Goal: Information Seeking & Learning: Check status

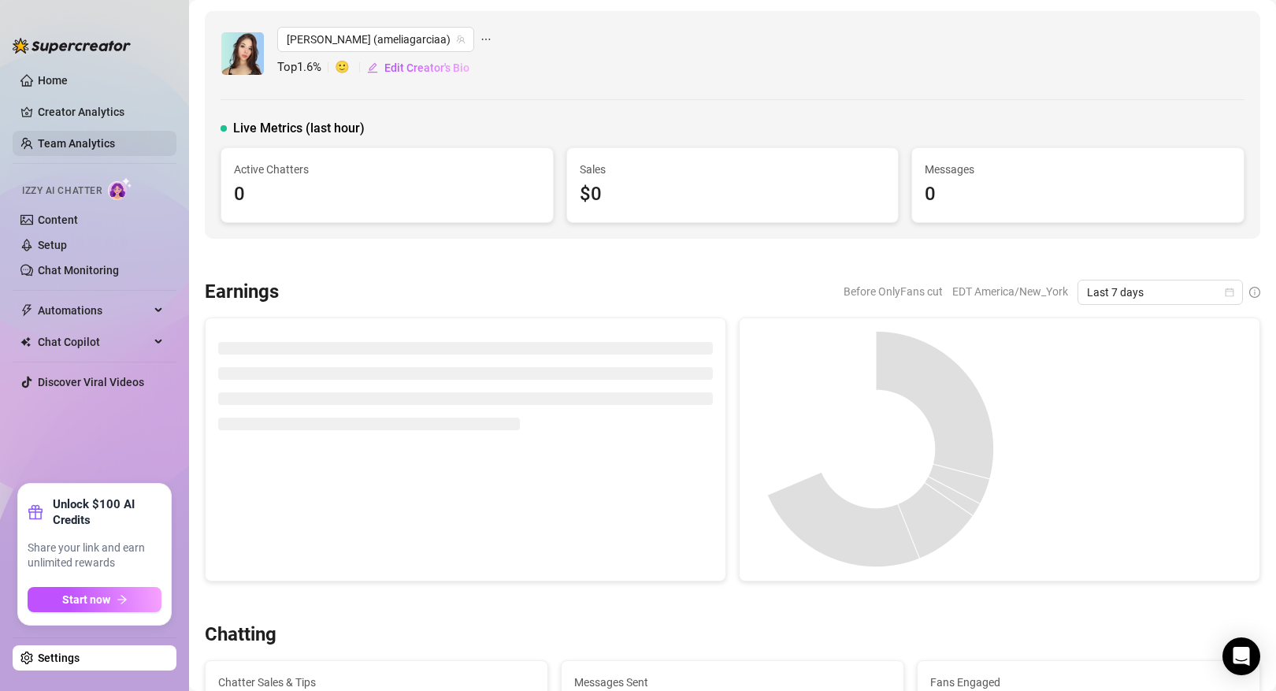
click at [95, 144] on link "Team Analytics" at bounding box center [76, 143] width 77 height 13
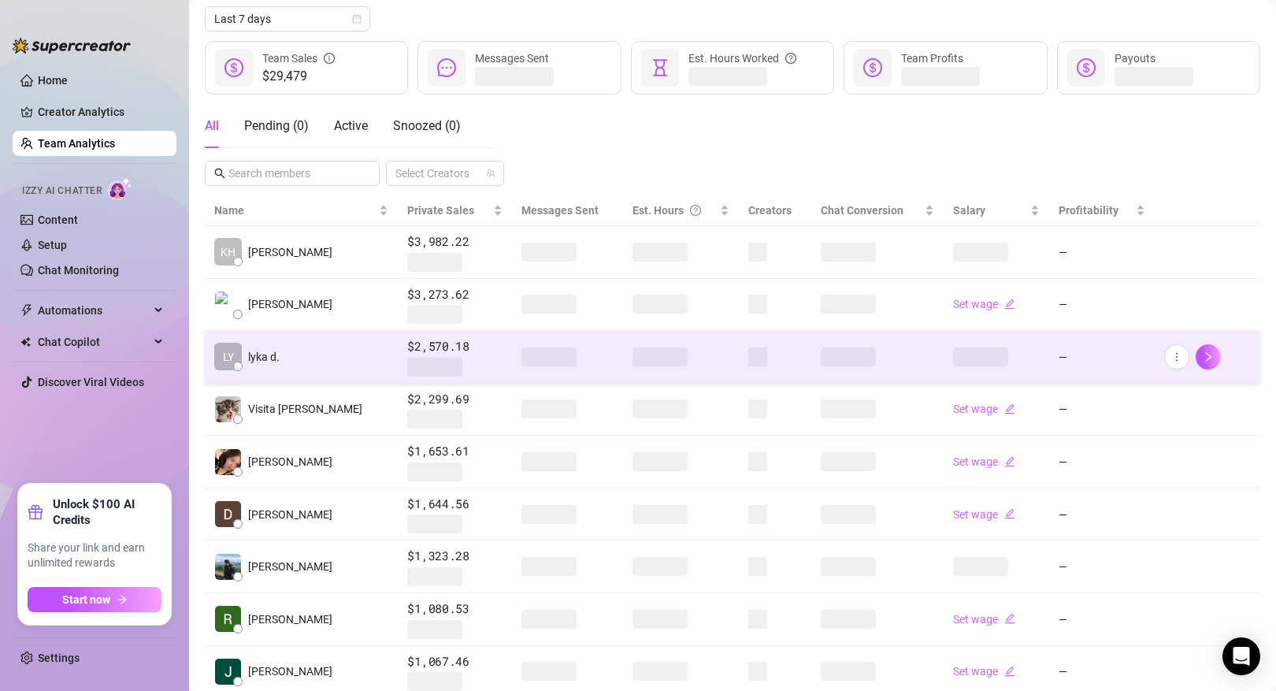
scroll to position [141, 0]
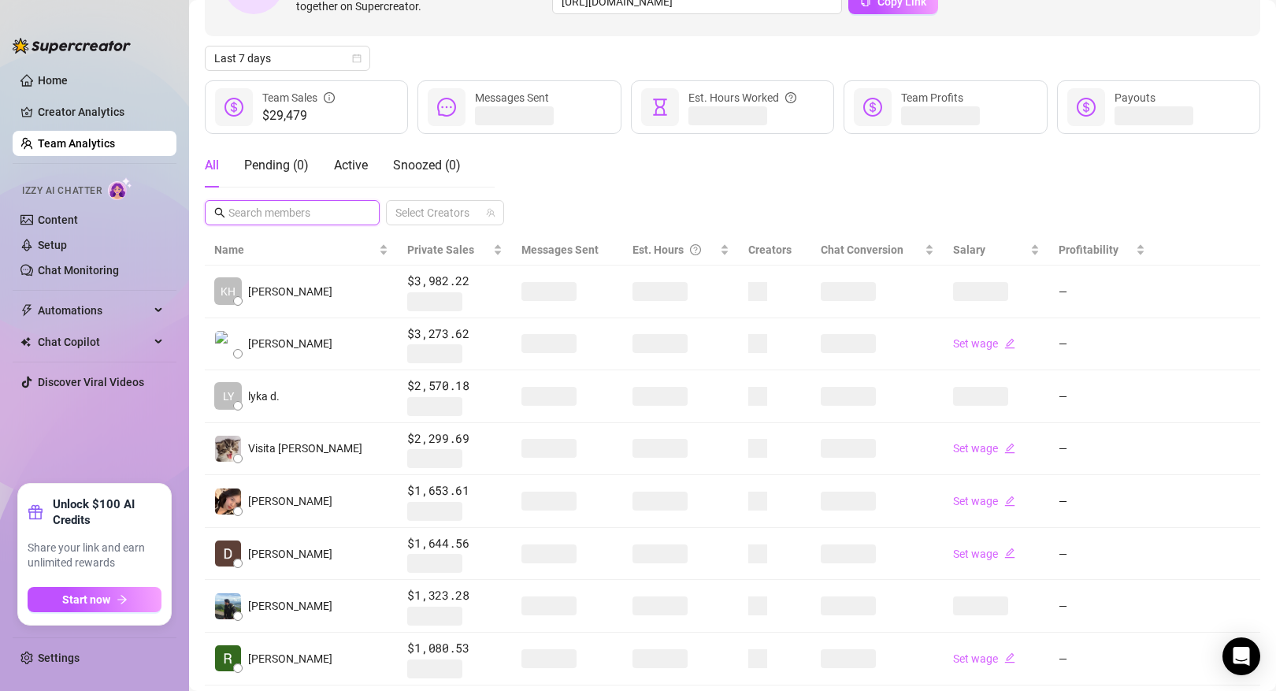
click at [309, 211] on input "text" at bounding box center [292, 212] width 129 height 17
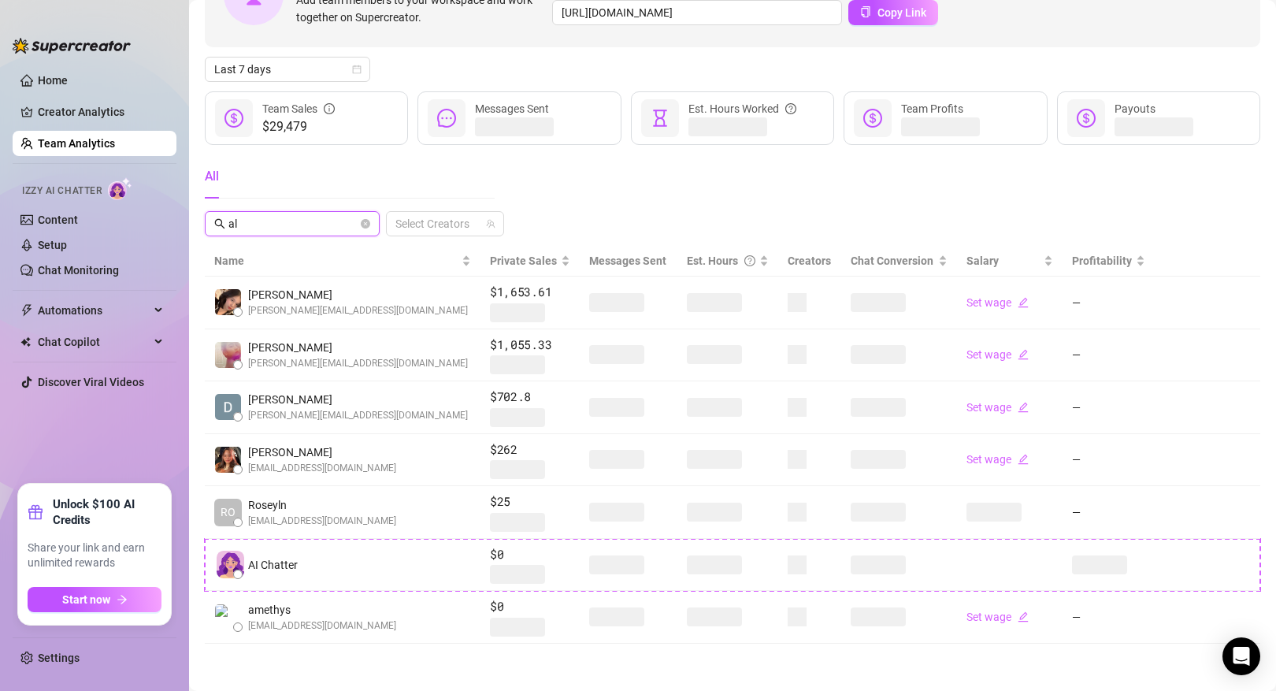
scroll to position [130, 0]
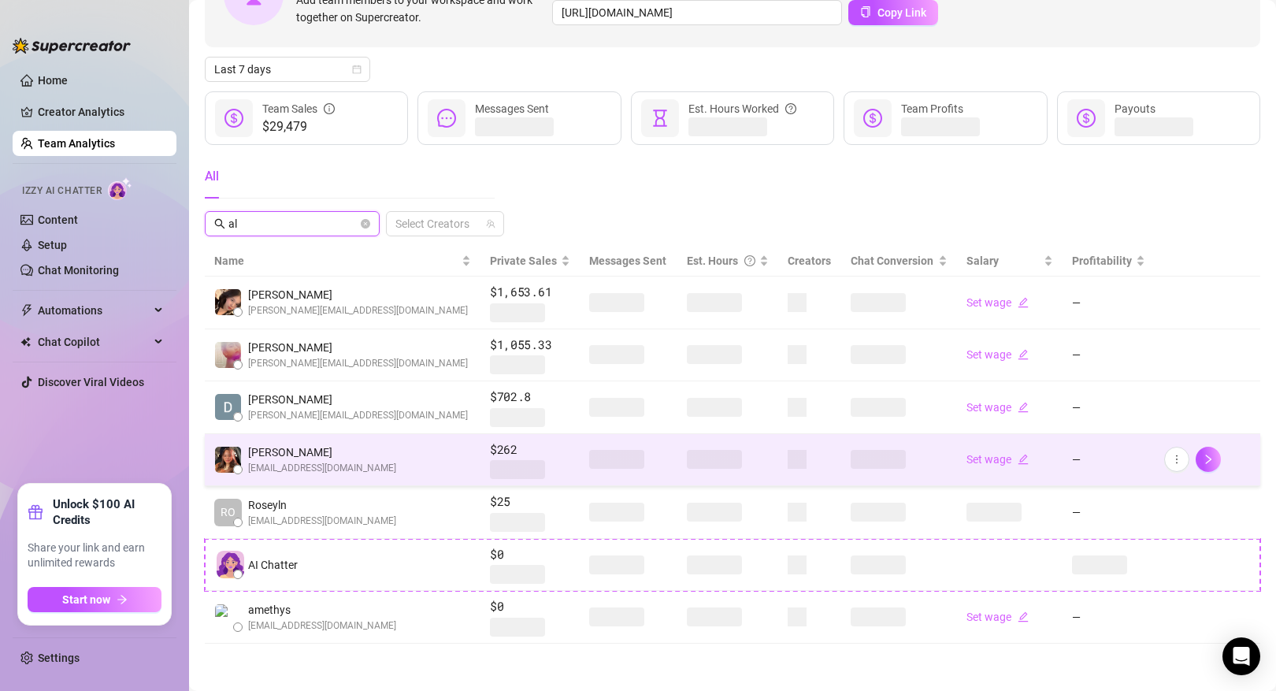
type input "al"
click at [340, 467] on span "[EMAIL_ADDRESS][DOMAIN_NAME]" at bounding box center [322, 468] width 148 height 15
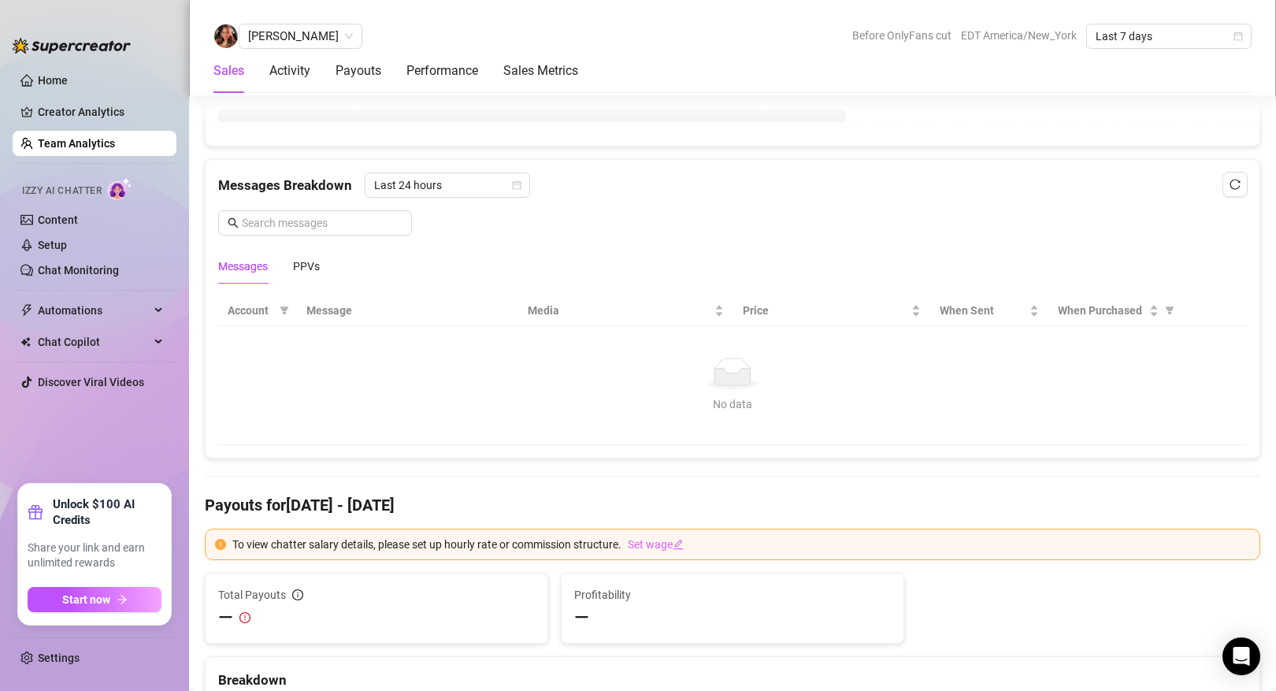
scroll to position [655, 0]
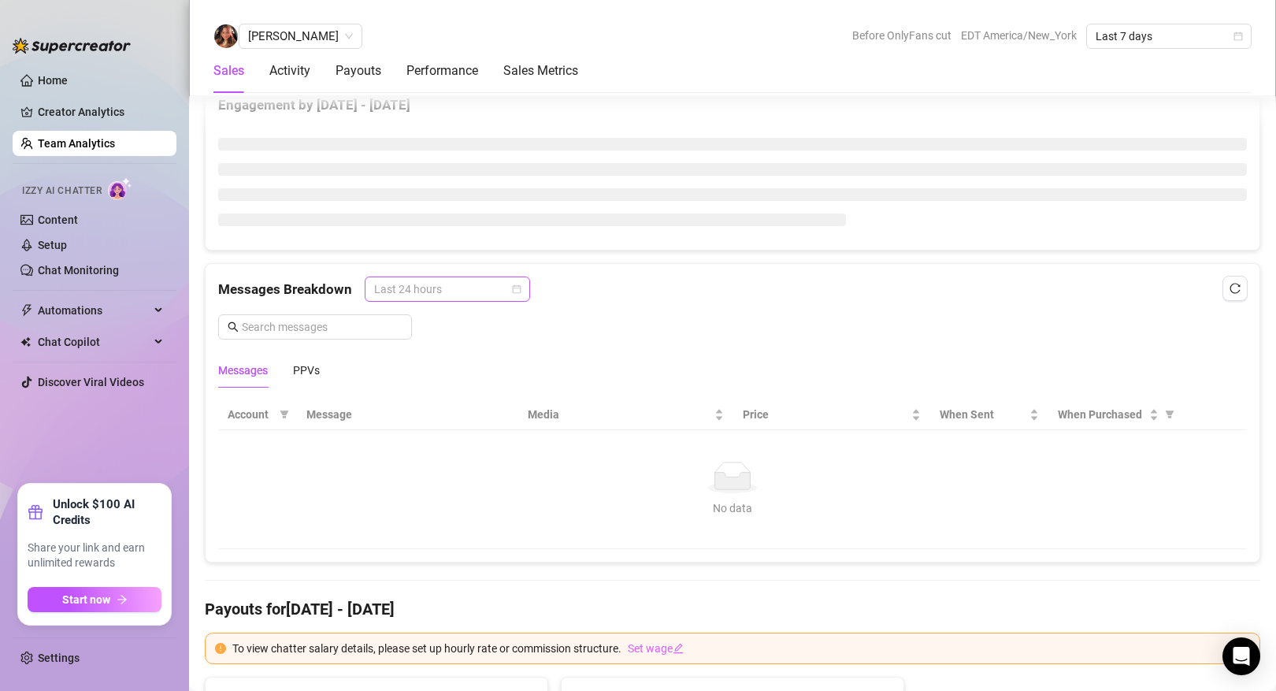
click at [481, 287] on span "Last 24 hours" at bounding box center [447, 289] width 147 height 24
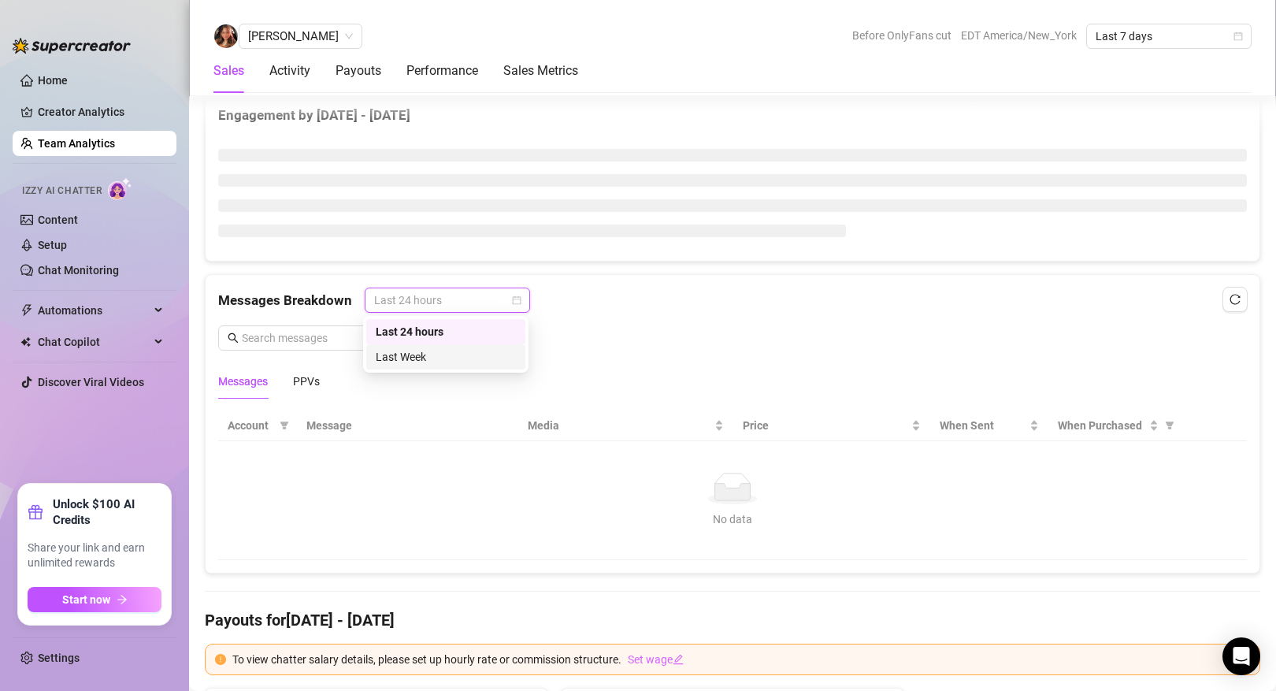
click at [440, 347] on div "Last Week" at bounding box center [445, 356] width 159 height 25
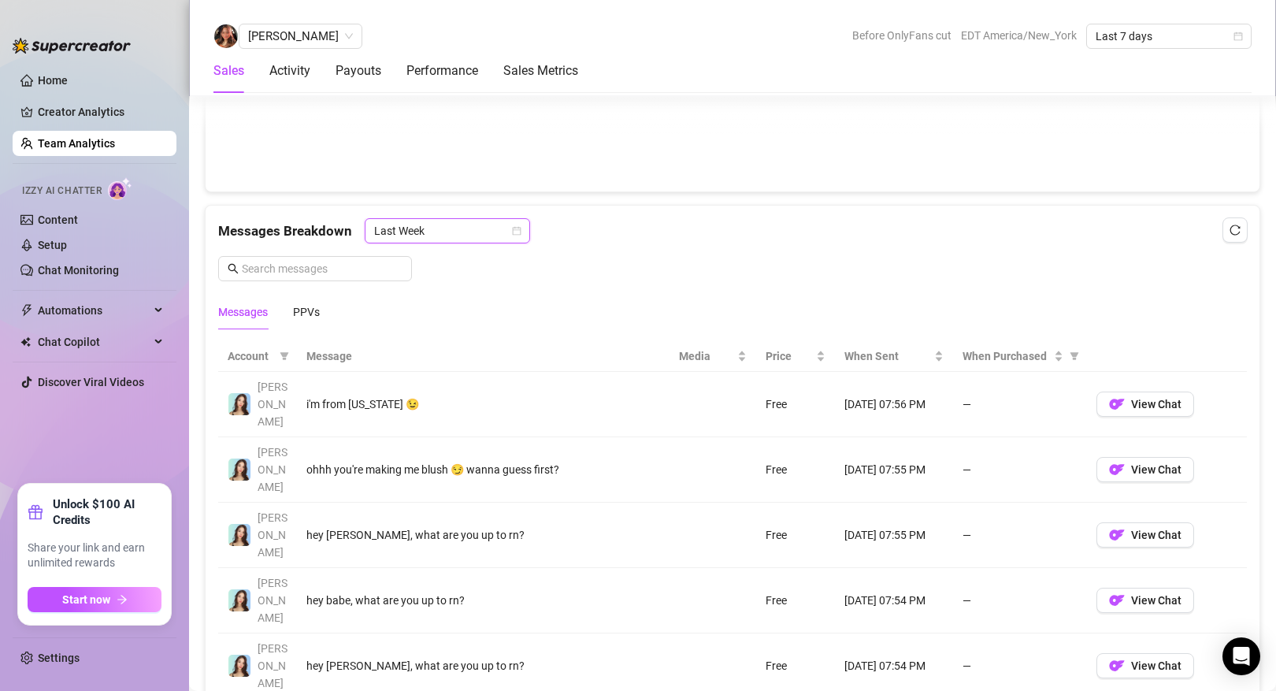
scroll to position [955, 0]
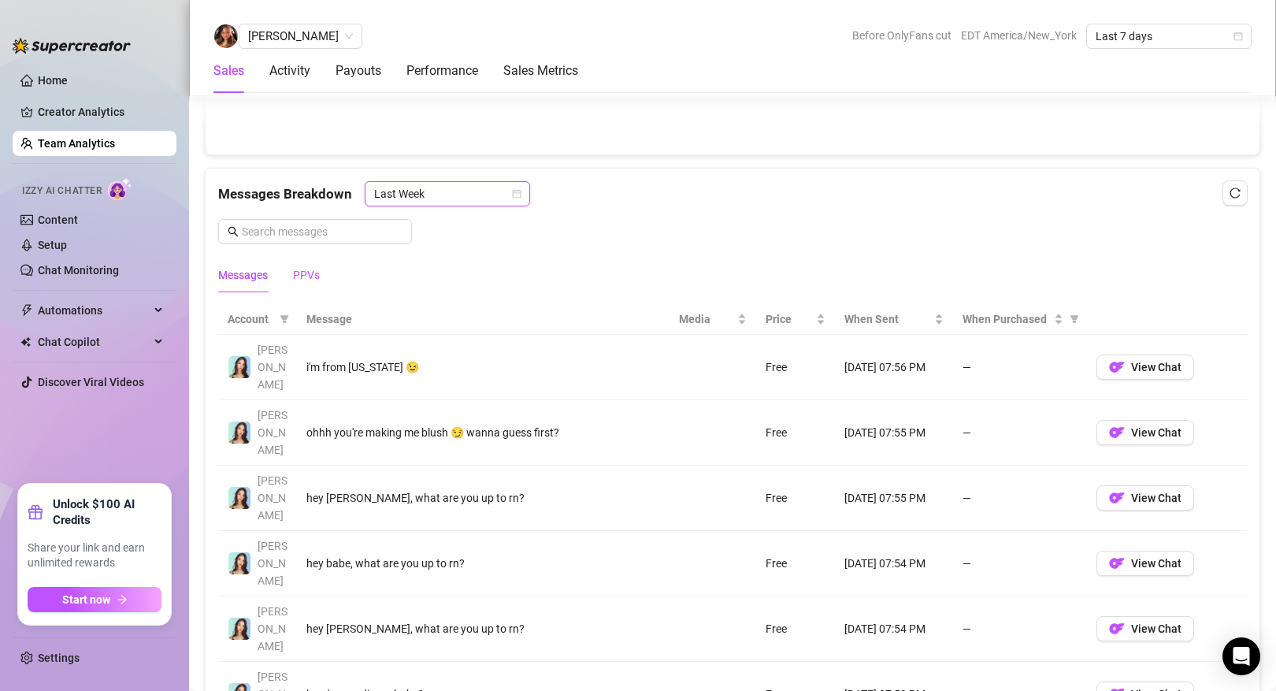
click at [305, 274] on div "PPVs" at bounding box center [306, 274] width 27 height 17
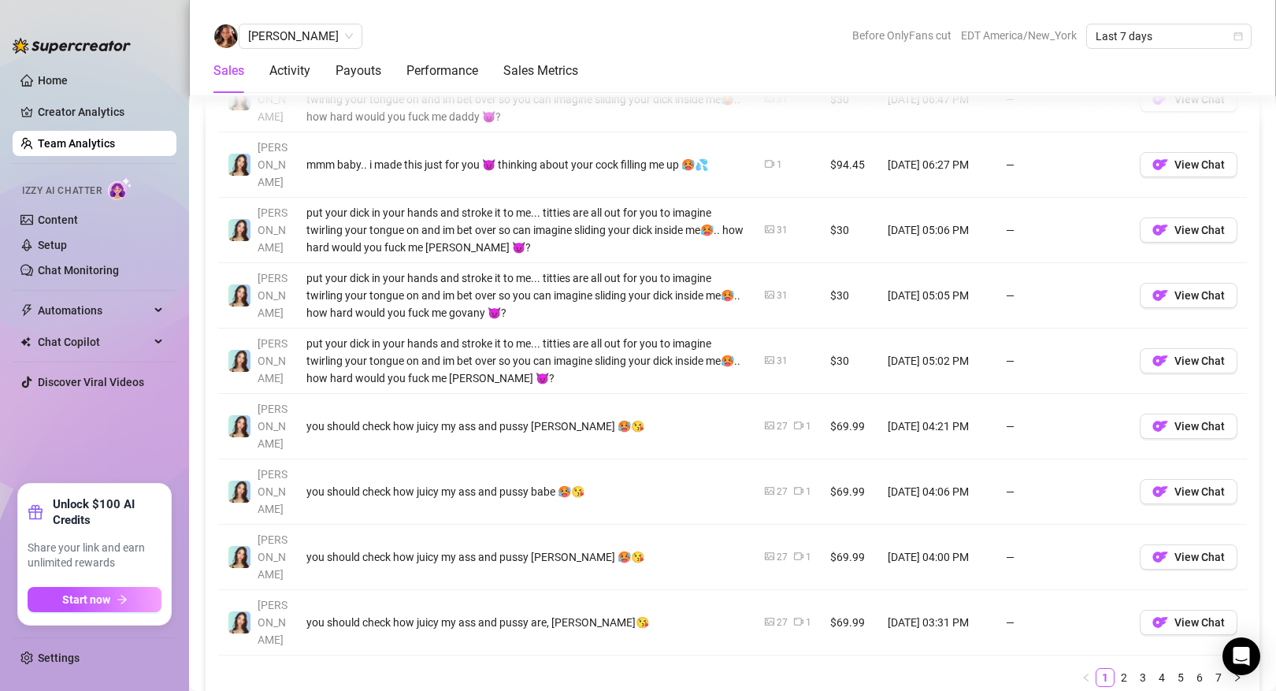
scroll to position [1296, 0]
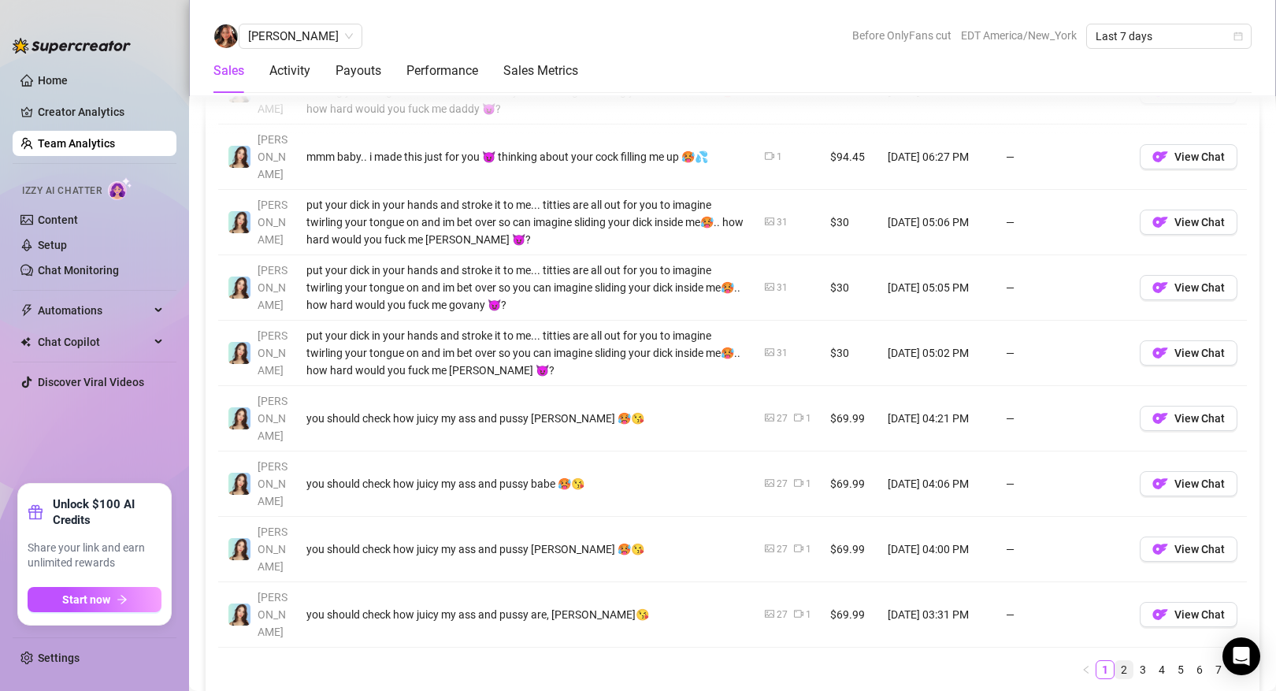
click at [1129, 661] on link "2" at bounding box center [1123, 669] width 17 height 17
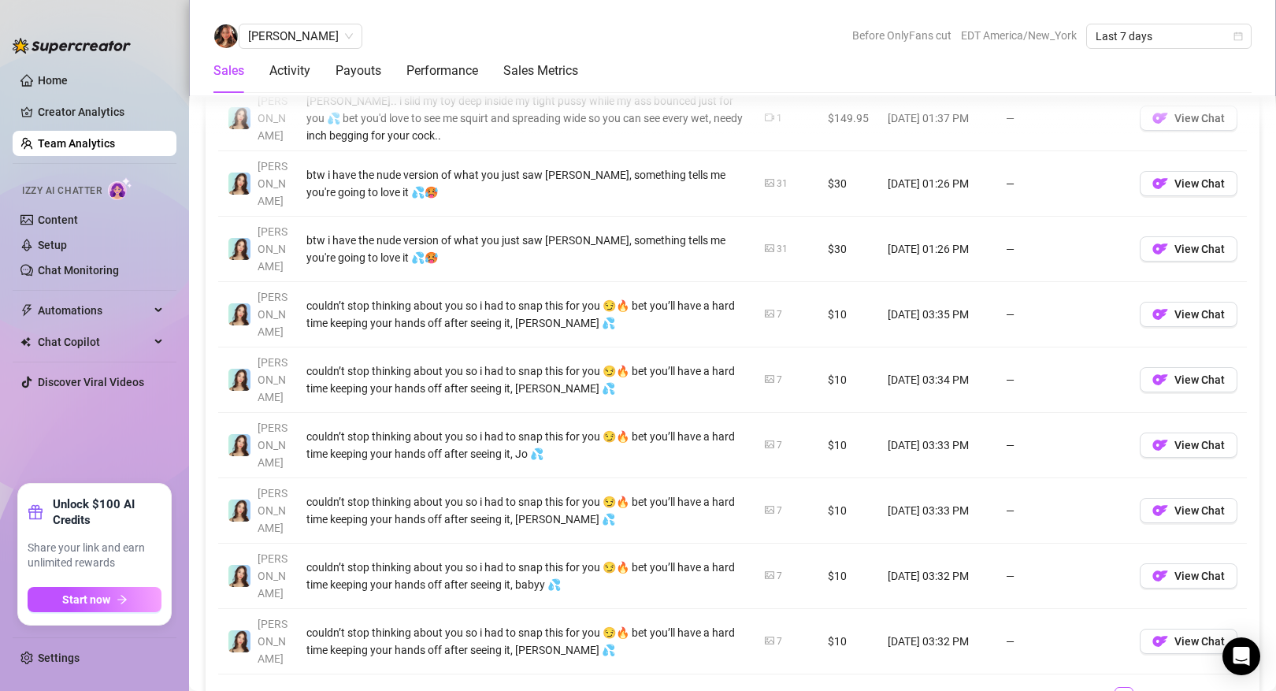
scroll to position [1340, 0]
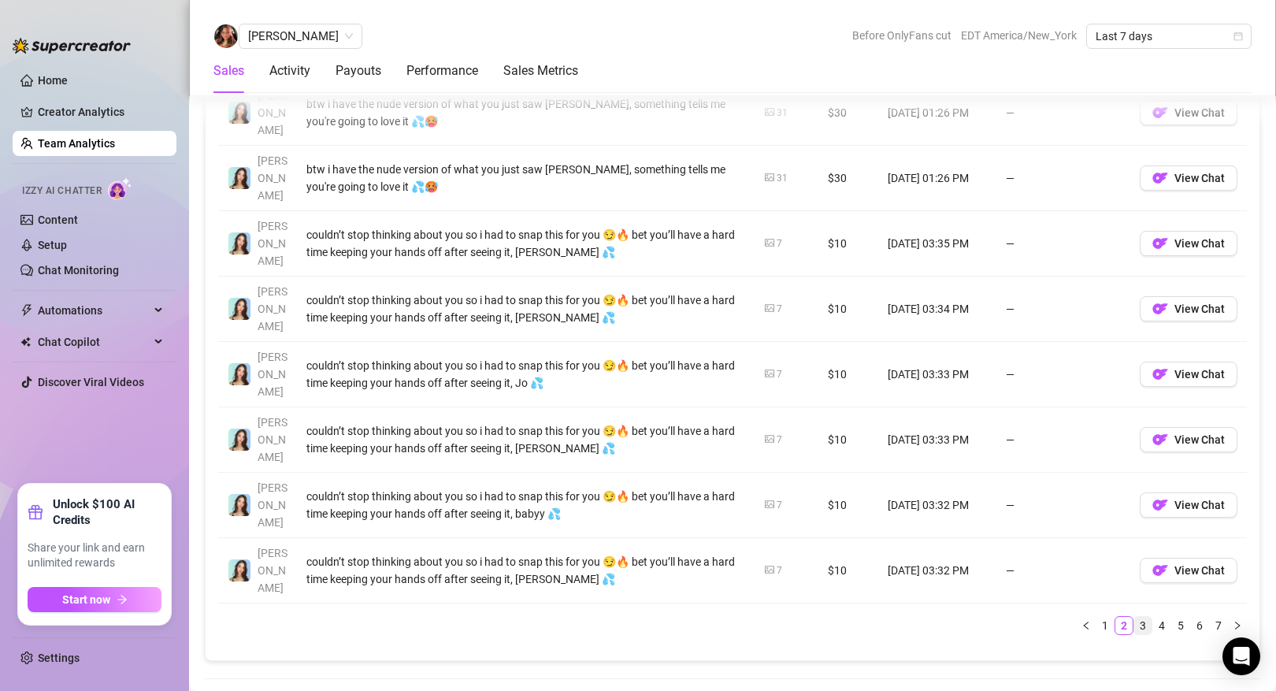
click at [1140, 617] on link "3" at bounding box center [1142, 625] width 17 height 17
